Goal: Task Accomplishment & Management: Use online tool/utility

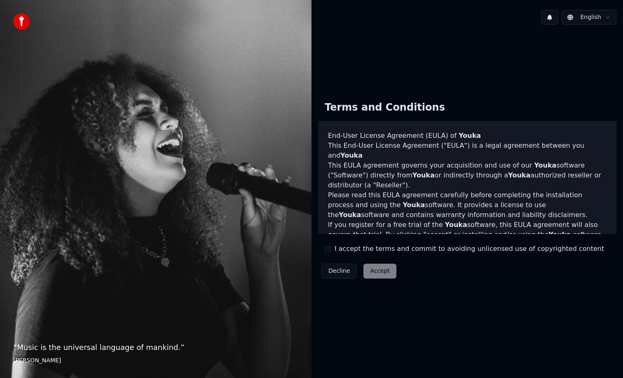
click at [330, 248] on button "I accept the terms and commit to avoiding unlicensed use of copyrighted content" at bounding box center [328, 248] width 7 height 7
click at [380, 273] on button "Accept" at bounding box center [380, 270] width 33 height 15
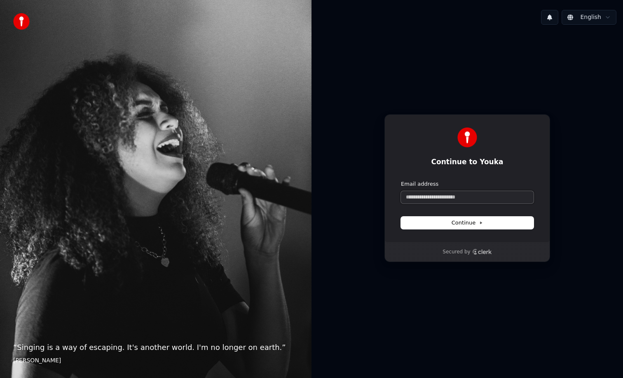
click at [446, 199] on input "Email address" at bounding box center [467, 197] width 133 height 12
click at [487, 226] on button "Continue" at bounding box center [467, 222] width 133 height 12
type input "**********"
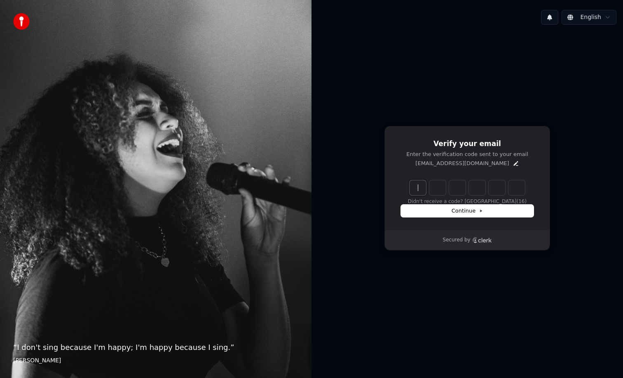
click at [419, 189] on input "Enter verification code" at bounding box center [476, 187] width 132 height 15
paste input "******"
type input "******"
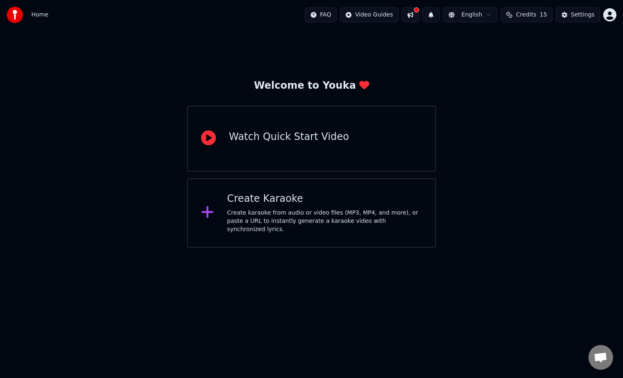
click at [255, 135] on div "Watch Quick Start Video" at bounding box center [289, 136] width 120 height 13
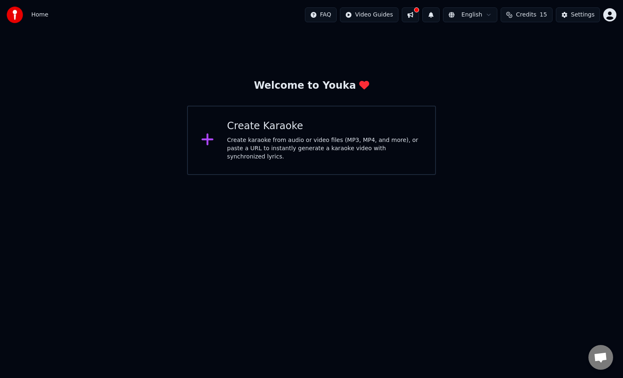
click at [261, 145] on div "Create karaoke from audio or video files (MP3, MP4, and more), or paste a URL t…" at bounding box center [324, 148] width 195 height 25
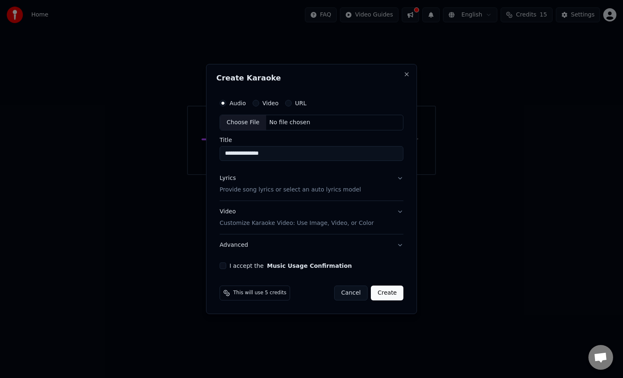
type input "**********"
click at [261, 267] on label "I accept the Music Usage Confirmation" at bounding box center [291, 266] width 122 height 6
click at [226, 267] on button "I accept the Music Usage Confirmation" at bounding box center [223, 265] width 7 height 7
click at [270, 103] on label "Video" at bounding box center [271, 103] width 16 height 6
click at [259, 103] on button "Video" at bounding box center [256, 103] width 7 height 7
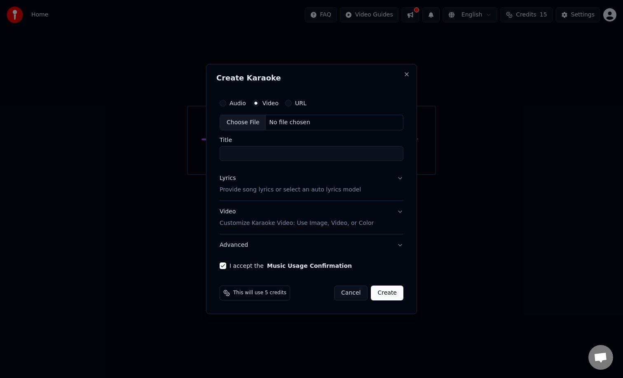
click at [254, 155] on input "Title" at bounding box center [312, 153] width 184 height 15
click at [255, 123] on div "Choose File" at bounding box center [243, 122] width 46 height 15
click at [236, 101] on label "Audio" at bounding box center [238, 103] width 16 height 6
click at [226, 101] on button "Audio" at bounding box center [223, 103] width 7 height 7
click at [248, 123] on div "Choose File" at bounding box center [243, 122] width 46 height 15
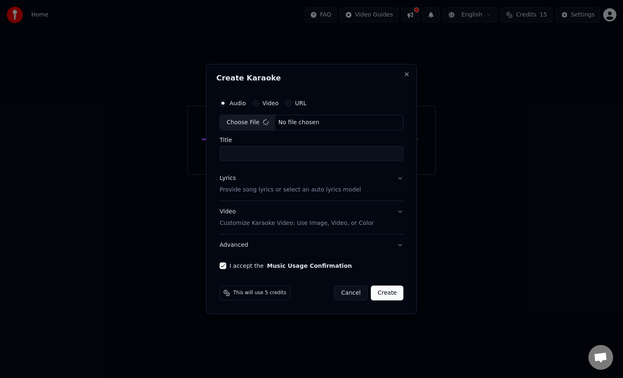
click at [267, 151] on input "Title" at bounding box center [312, 153] width 184 height 15
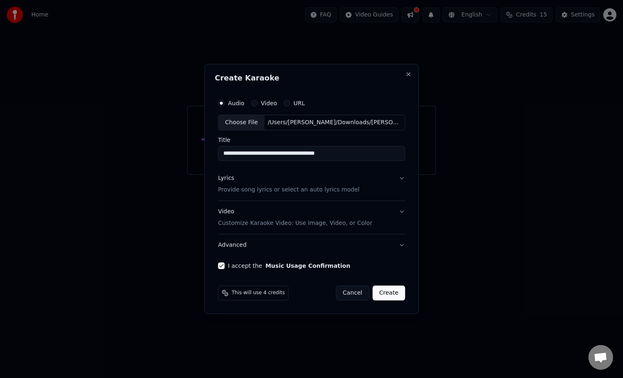
drag, startPoint x: 293, startPoint y: 155, endPoint x: 359, endPoint y: 158, distance: 66.0
click at [359, 158] on input "**********" at bounding box center [311, 153] width 187 height 15
type input "**********"
click at [400, 175] on button "Lyrics Provide song lyrics or select an auto lyrics model" at bounding box center [311, 183] width 187 height 33
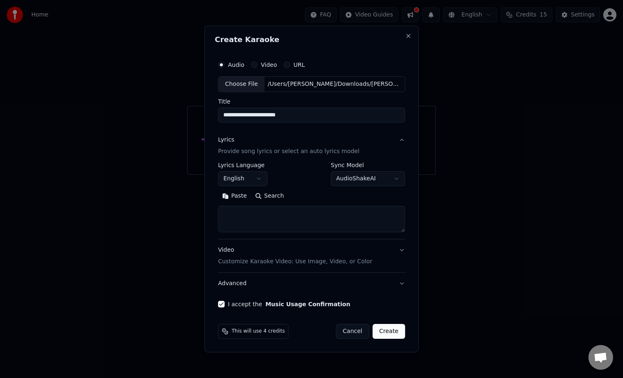
click at [265, 175] on body "**********" at bounding box center [311, 87] width 623 height 175
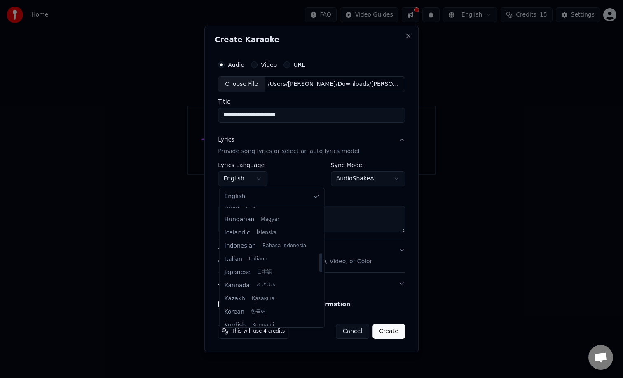
scroll to position [275, 0]
select select "**"
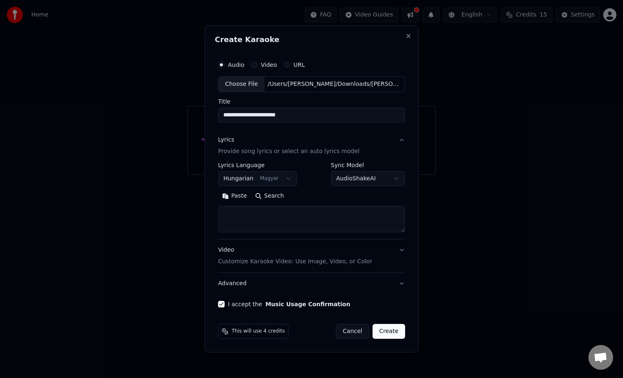
click at [254, 212] on textarea at bounding box center [311, 219] width 187 height 26
paste textarea "**********"
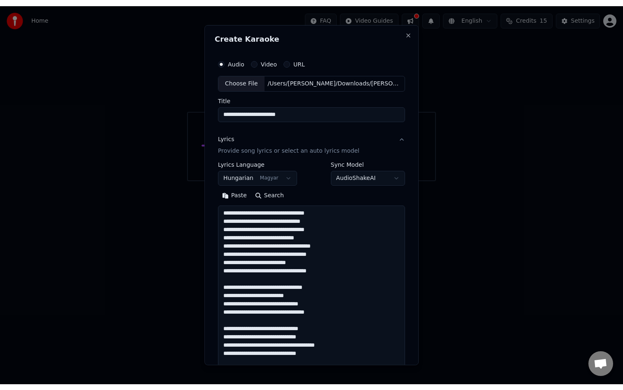
scroll to position [266, 0]
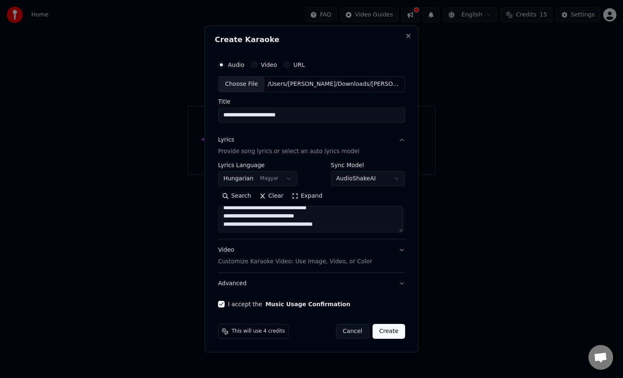
type textarea "**********"
click at [385, 328] on button "Create" at bounding box center [389, 331] width 33 height 15
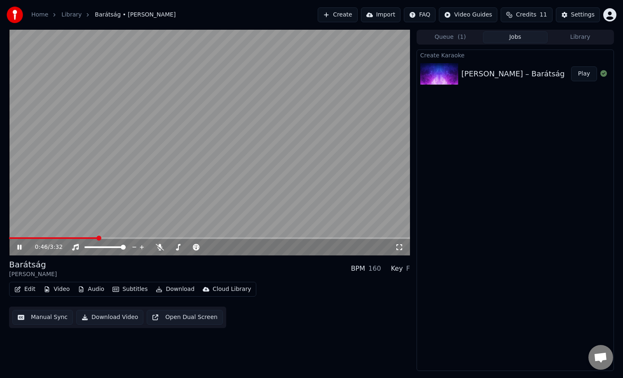
click at [95, 290] on button "Audio" at bounding box center [91, 289] width 33 height 12
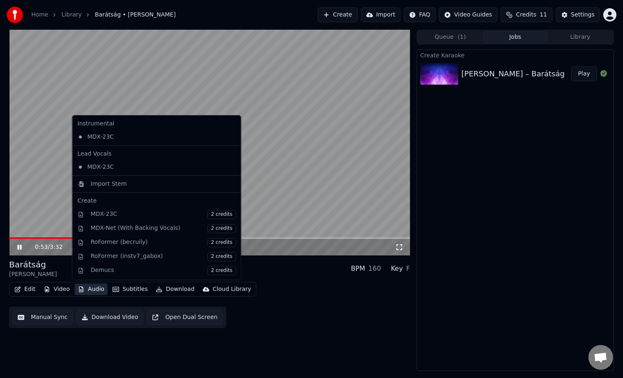
click at [39, 198] on video at bounding box center [209, 143] width 401 height 226
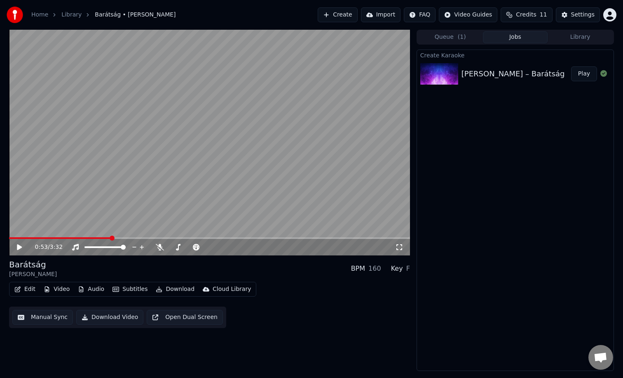
click at [20, 247] on icon at bounding box center [19, 247] width 5 height 6
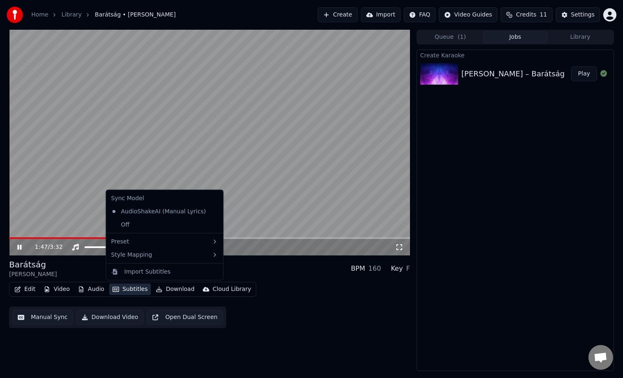
click at [136, 287] on button "Subtitles" at bounding box center [130, 289] width 42 height 12
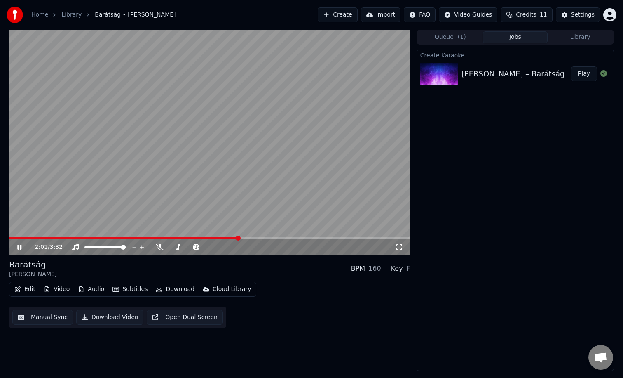
click at [51, 191] on video at bounding box center [209, 143] width 401 height 226
click at [183, 248] on span at bounding box center [183, 246] width 5 height 5
click at [21, 247] on icon at bounding box center [19, 247] width 5 height 6
click at [214, 247] on span at bounding box center [213, 246] width 5 height 5
click at [180, 246] on span at bounding box center [180, 246] width 5 height 5
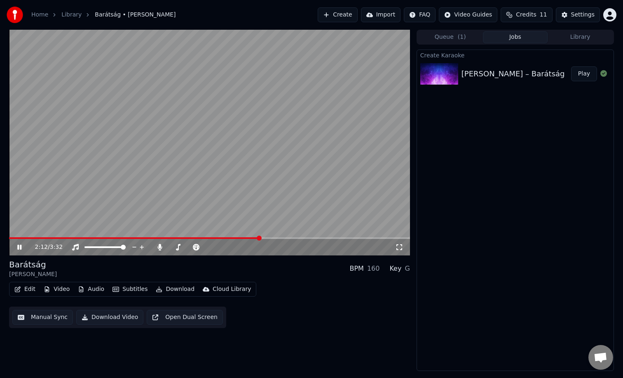
click at [124, 236] on video at bounding box center [209, 143] width 401 height 226
click at [123, 237] on span at bounding box center [134, 238] width 251 height 2
click at [20, 237] on span at bounding box center [15, 238] width 12 height 2
click at [20, 246] on icon at bounding box center [19, 247] width 5 height 6
click at [20, 246] on icon at bounding box center [25, 247] width 19 height 7
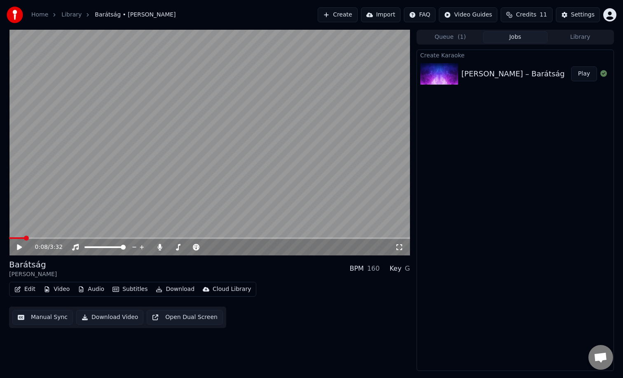
click at [17, 238] on span at bounding box center [16, 238] width 15 height 2
click at [19, 249] on icon at bounding box center [19, 247] width 5 height 6
click at [182, 247] on span at bounding box center [183, 246] width 5 height 5
click at [181, 247] on span at bounding box center [181, 246] width 5 height 5
click at [170, 245] on span at bounding box center [172, 246] width 5 height 5
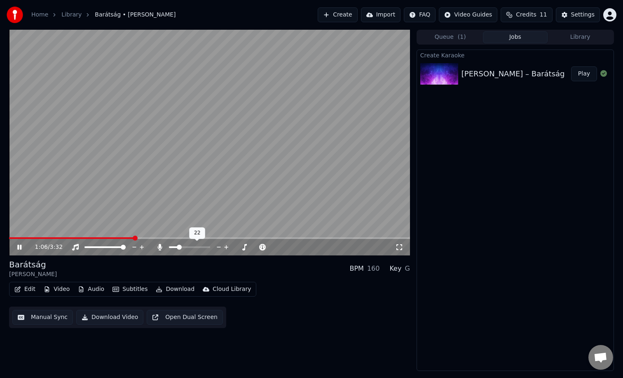
click at [178, 246] on span at bounding box center [189, 247] width 41 height 2
click at [184, 246] on span at bounding box center [189, 247] width 41 height 2
click at [179, 246] on span at bounding box center [180, 246] width 5 height 5
click at [183, 248] on span at bounding box center [183, 246] width 5 height 5
click at [282, 237] on span at bounding box center [209, 238] width 401 height 2
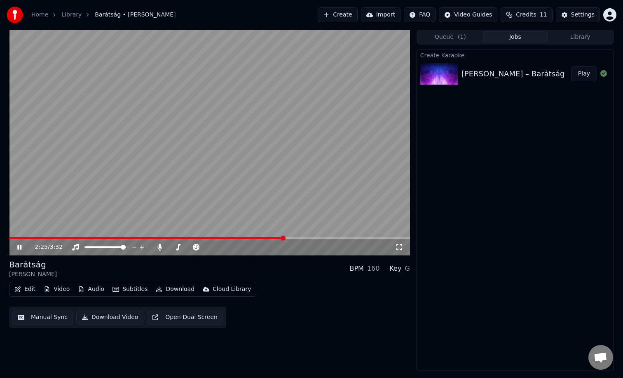
click at [295, 237] on span at bounding box center [209, 238] width 401 height 2
click at [350, 237] on video at bounding box center [209, 143] width 401 height 226
click at [18, 247] on icon at bounding box center [19, 247] width 5 height 6
click at [180, 247] on span at bounding box center [181, 246] width 5 height 5
click at [179, 247] on span at bounding box center [180, 246] width 5 height 5
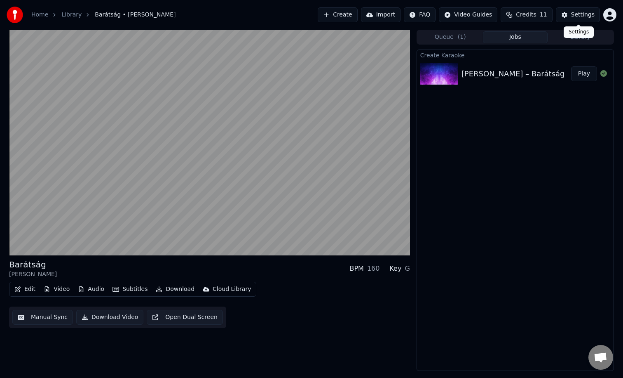
click at [581, 37] on div "Settings Settings" at bounding box center [579, 32] width 30 height 12
click at [580, 11] on div "Settings" at bounding box center [583, 15] width 24 height 8
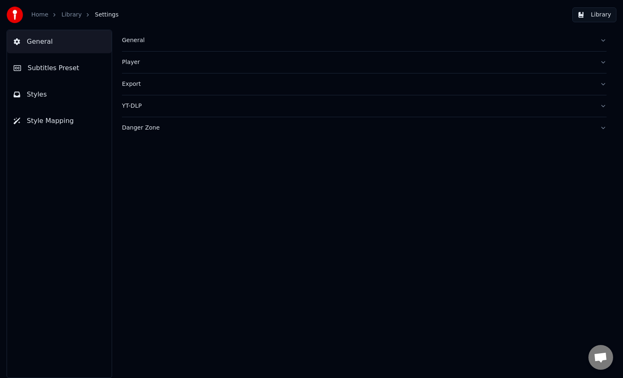
click at [479, 89] on button "Export" at bounding box center [364, 83] width 485 height 21
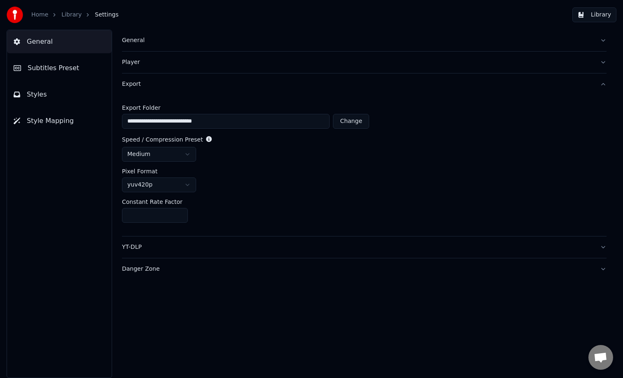
click at [154, 215] on input "**" at bounding box center [155, 215] width 66 height 15
click at [179, 214] on input "**" at bounding box center [155, 215] width 66 height 15
type input "**"
click at [179, 214] on input "**" at bounding box center [155, 215] width 66 height 15
click at [186, 186] on html "**********" at bounding box center [311, 189] width 623 height 378
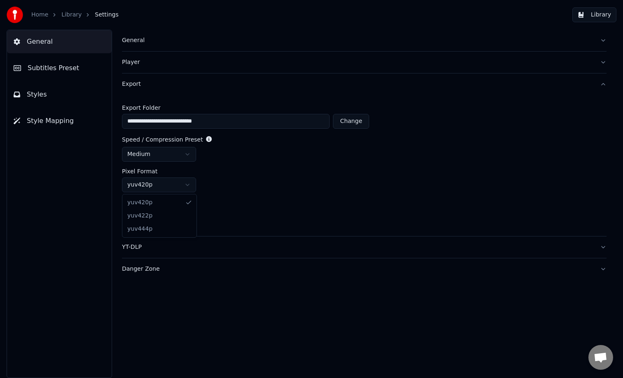
click at [232, 189] on html "**********" at bounding box center [311, 189] width 623 height 378
click at [186, 153] on html "**********" at bounding box center [311, 189] width 623 height 378
click at [258, 189] on html "**********" at bounding box center [311, 189] width 623 height 378
click at [476, 130] on div "**********" at bounding box center [364, 165] width 485 height 141
click at [270, 197] on div "**********" at bounding box center [364, 165] width 485 height 141
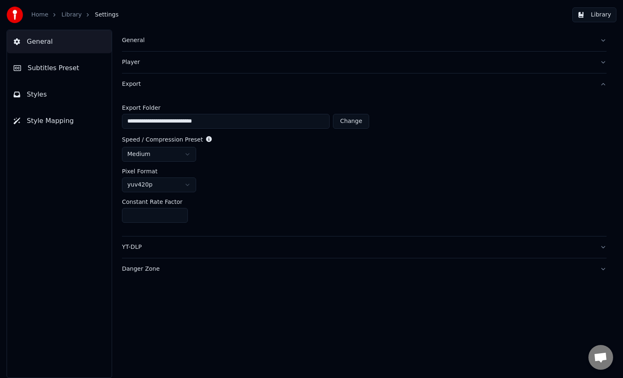
click at [43, 16] on link "Home" at bounding box center [39, 15] width 17 height 8
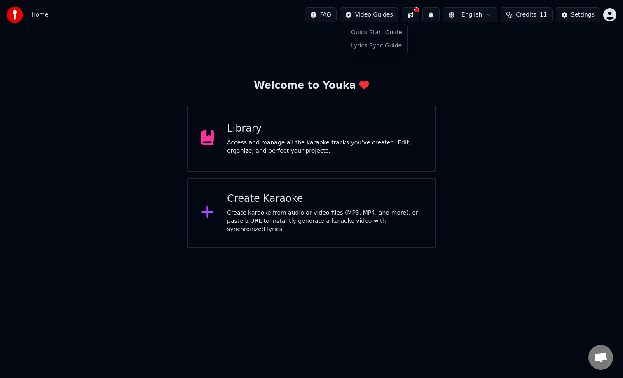
click at [382, 15] on html "Home FAQ Video Guides English Credits 11 Settings Welcome to Youka Library Acce…" at bounding box center [311, 123] width 623 height 247
click at [489, 48] on html "Home FAQ Video Guides English Credits 11 Settings Welcome to Youka Library Acce…" at bounding box center [311, 123] width 623 height 247
click at [575, 13] on div "Settings" at bounding box center [583, 15] width 24 height 8
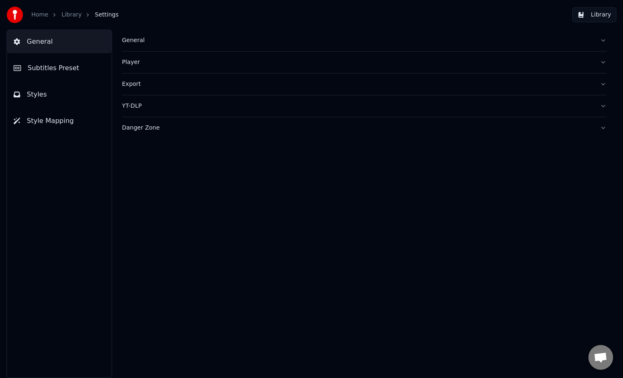
click at [600, 16] on button "Library" at bounding box center [595, 14] width 44 height 15
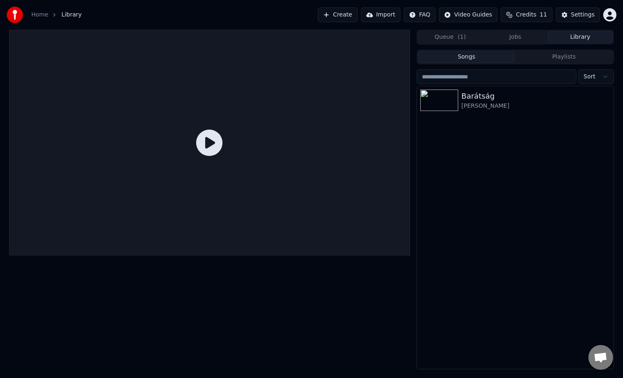
click at [212, 137] on icon at bounding box center [209, 142] width 26 height 26
click at [207, 144] on icon at bounding box center [209, 142] width 26 height 26
click at [455, 102] on img at bounding box center [440, 99] width 38 height 21
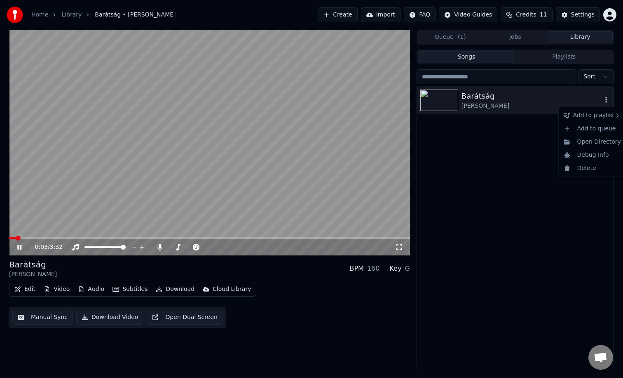
click at [606, 100] on icon "button" at bounding box center [607, 100] width 2 height 6
click at [20, 245] on icon at bounding box center [19, 246] width 4 height 5
click at [608, 16] on html "Home Library Barátság • Koncz Zsuzsa Create Import FAQ Video Guides Credits 11 …" at bounding box center [311, 189] width 623 height 378
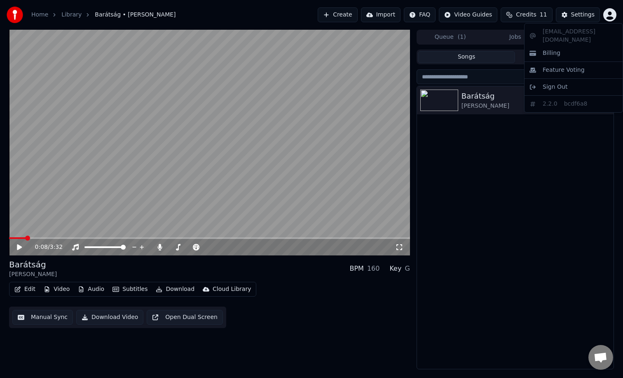
click at [481, 16] on html "Home Library Barátság • Koncz Zsuzsa Create Import FAQ Video Guides Credits 11 …" at bounding box center [311, 189] width 623 height 378
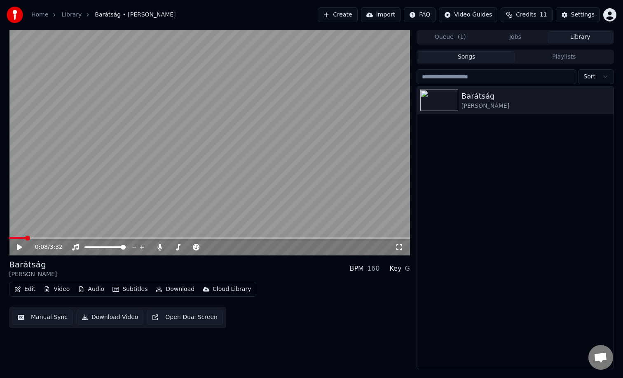
click at [481, 16] on html "Home Library Barátság • Koncz Zsuzsa Create Import FAQ Video Guides Credits 11 …" at bounding box center [311, 189] width 623 height 378
click at [397, 17] on html "Home Library Barátság • Koncz Zsuzsa Create Import FAQ Video Guides Credits 11 …" at bounding box center [311, 189] width 623 height 378
click at [397, 17] on button "Import" at bounding box center [381, 14] width 40 height 15
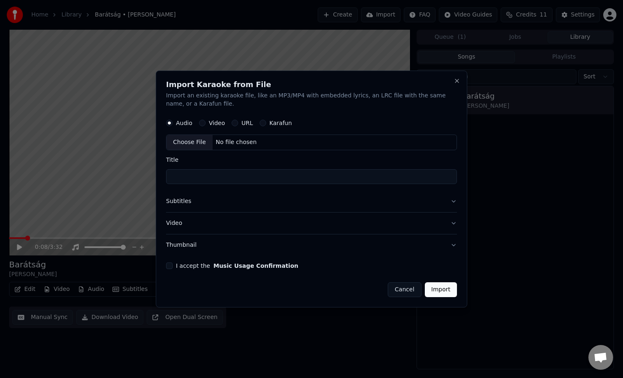
click at [405, 294] on button "Cancel" at bounding box center [404, 289] width 33 height 15
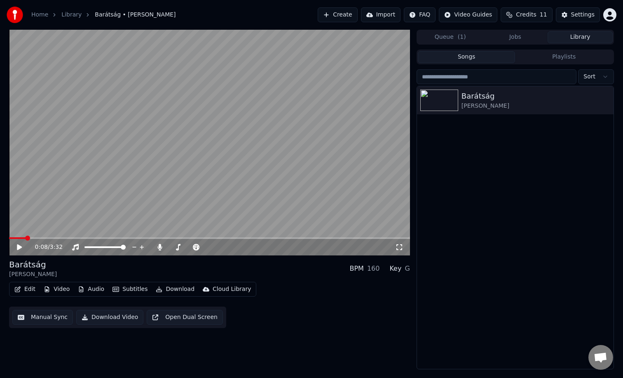
click at [611, 16] on html "Home Library Barátság • Koncz Zsuzsa Create Import FAQ Video Guides Credits 11 …" at bounding box center [311, 189] width 623 height 378
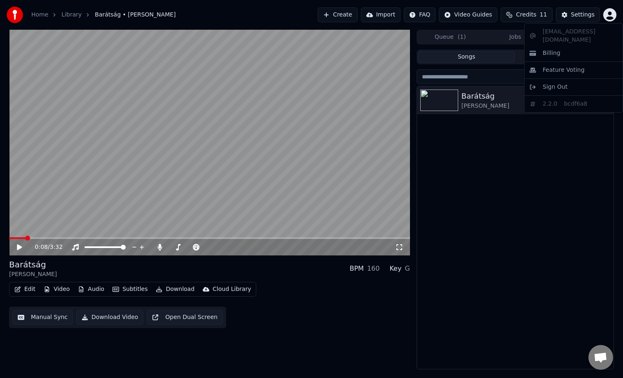
click at [533, 131] on html "Home Library Barátság • Koncz Zsuzsa Create Import FAQ Video Guides Credits 11 …" at bounding box center [311, 189] width 623 height 378
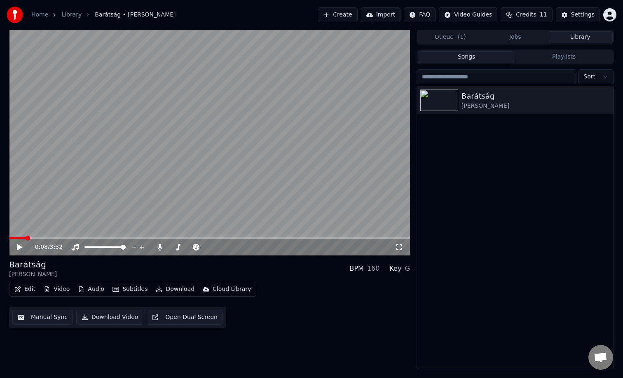
click at [531, 15] on span "Credits" at bounding box center [526, 15] width 20 height 8
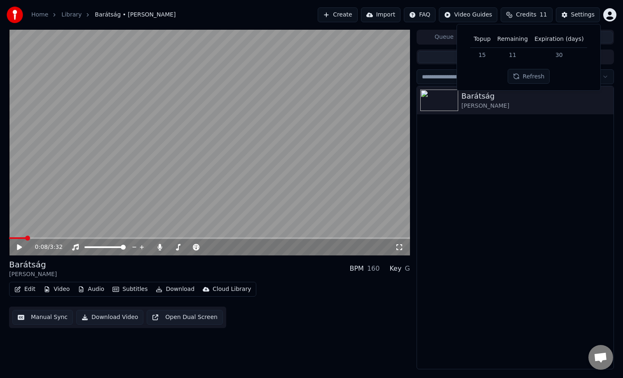
click at [528, 77] on button "Refresh" at bounding box center [529, 76] width 42 height 15
click at [516, 136] on div "Barátság Koncz Zsuzsa" at bounding box center [515, 227] width 197 height 282
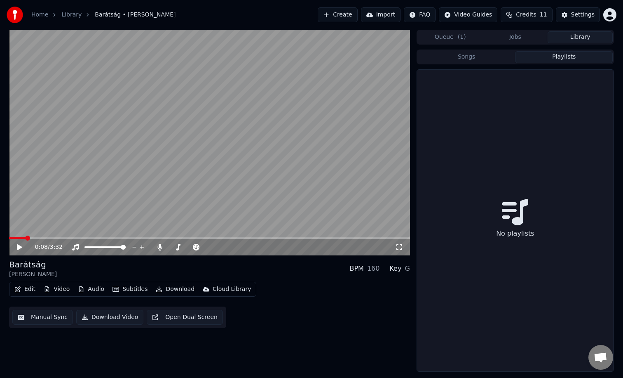
click at [564, 58] on button "Playlists" at bounding box center [564, 57] width 98 height 12
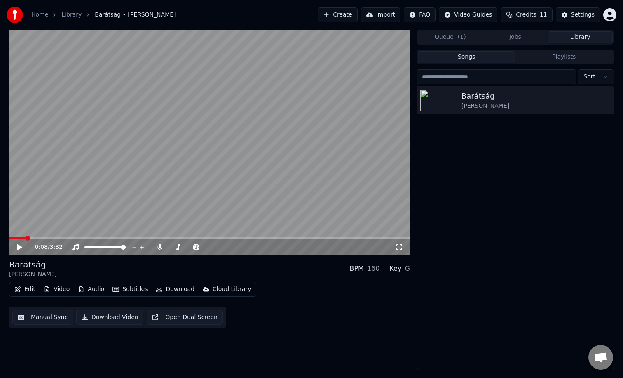
click at [489, 57] on button "Songs" at bounding box center [467, 57] width 98 height 12
click at [439, 102] on img at bounding box center [440, 99] width 38 height 21
click at [400, 246] on icon at bounding box center [399, 247] width 8 height 7
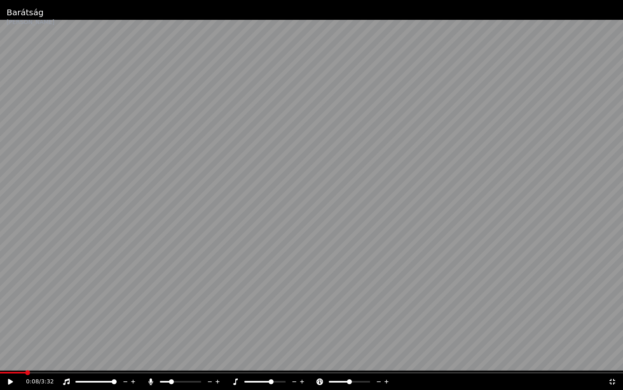
click at [10, 377] on icon at bounding box center [10, 381] width 5 height 6
click at [0, 373] on span at bounding box center [0, 372] width 0 height 2
click at [183, 377] on span at bounding box center [180, 382] width 41 height 2
click at [166, 377] on span at bounding box center [167, 381] width 5 height 5
click at [300, 371] on video at bounding box center [311, 195] width 623 height 390
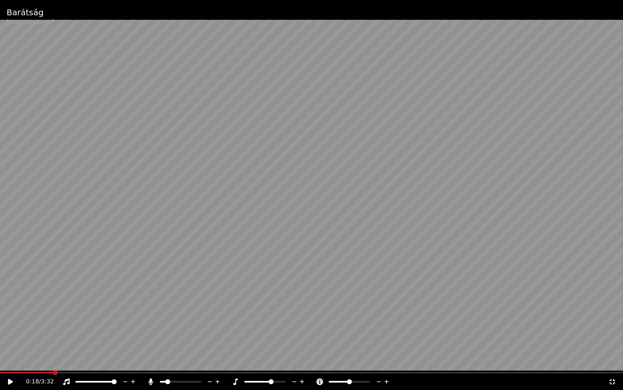
click at [300, 374] on div "0:18 / 3:32" at bounding box center [311, 381] width 623 height 16
click at [325, 370] on span at bounding box center [323, 372] width 5 height 5
click at [11, 377] on icon at bounding box center [10, 381] width 5 height 6
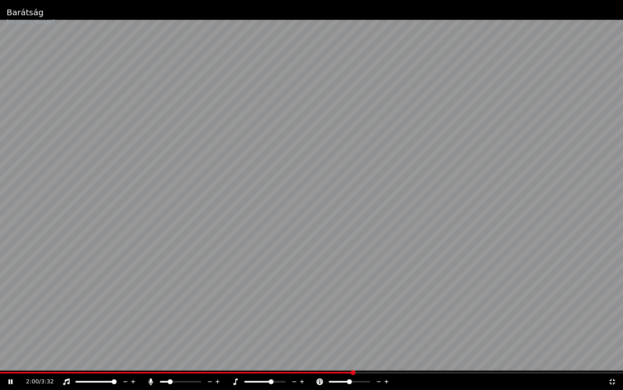
click at [169, 377] on span at bounding box center [170, 381] width 5 height 5
click at [183, 147] on video at bounding box center [311, 195] width 623 height 390
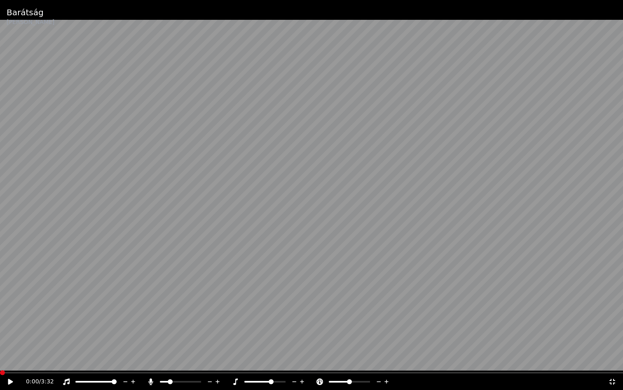
click at [0, 371] on span at bounding box center [0, 372] width 0 height 2
click at [9, 377] on icon at bounding box center [10, 381] width 5 height 6
click at [66, 375] on span at bounding box center [63, 372] width 5 height 5
click at [9, 377] on icon at bounding box center [11, 381] width 4 height 5
click at [12, 377] on icon at bounding box center [16, 381] width 19 height 7
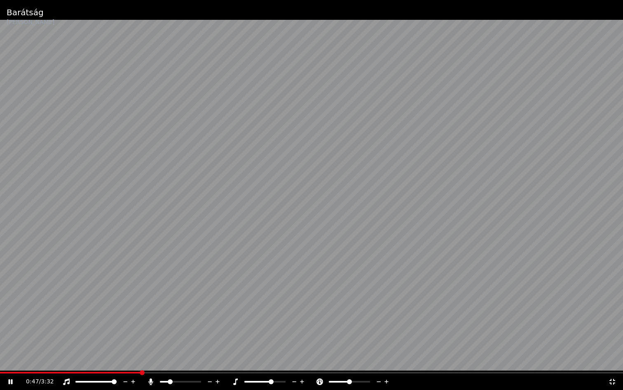
click at [182, 374] on div "0:47 / 3:32" at bounding box center [311, 381] width 623 height 16
click at [148, 375] on span at bounding box center [145, 372] width 5 height 5
click at [11, 377] on icon at bounding box center [16, 381] width 19 height 7
click at [0, 372] on span at bounding box center [0, 372] width 0 height 2
click at [9, 377] on icon at bounding box center [10, 381] width 5 height 6
